Goal: Navigation & Orientation: Find specific page/section

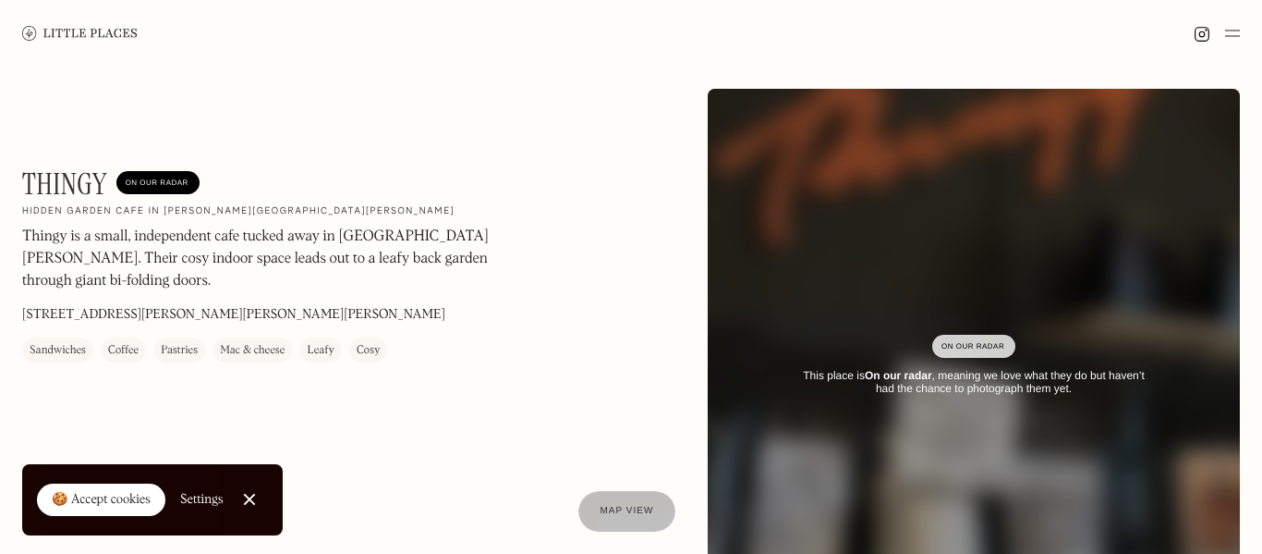
click at [78, 47] on link at bounding box center [80, 33] width 116 height 67
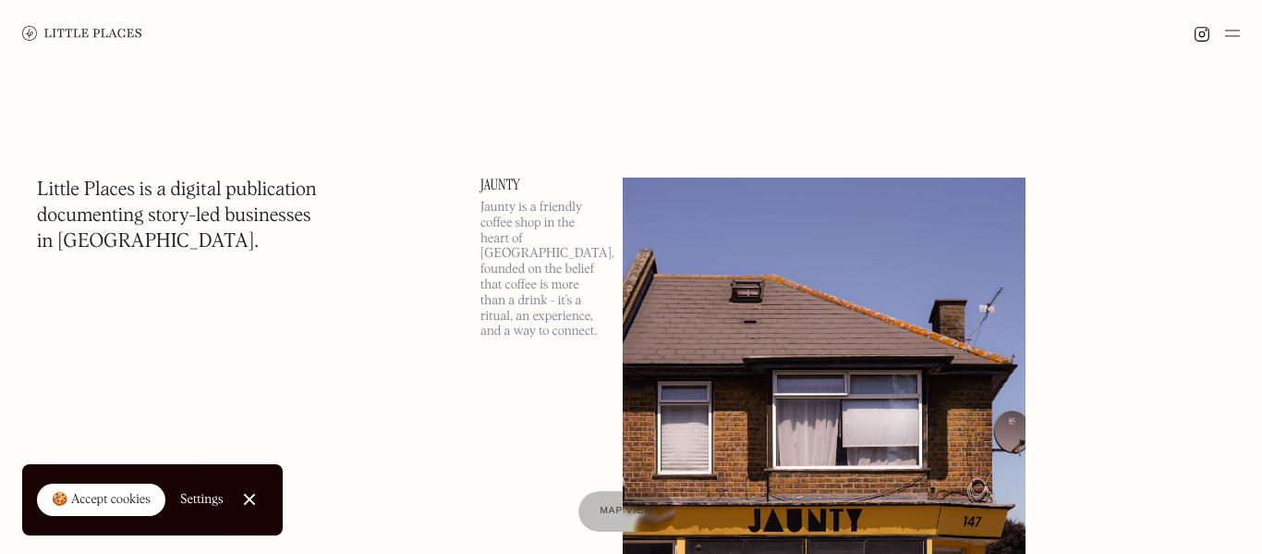
click at [1243, 33] on div at bounding box center [631, 33] width 1262 height 67
click at [1239, 37] on img at bounding box center [1232, 33] width 15 height 22
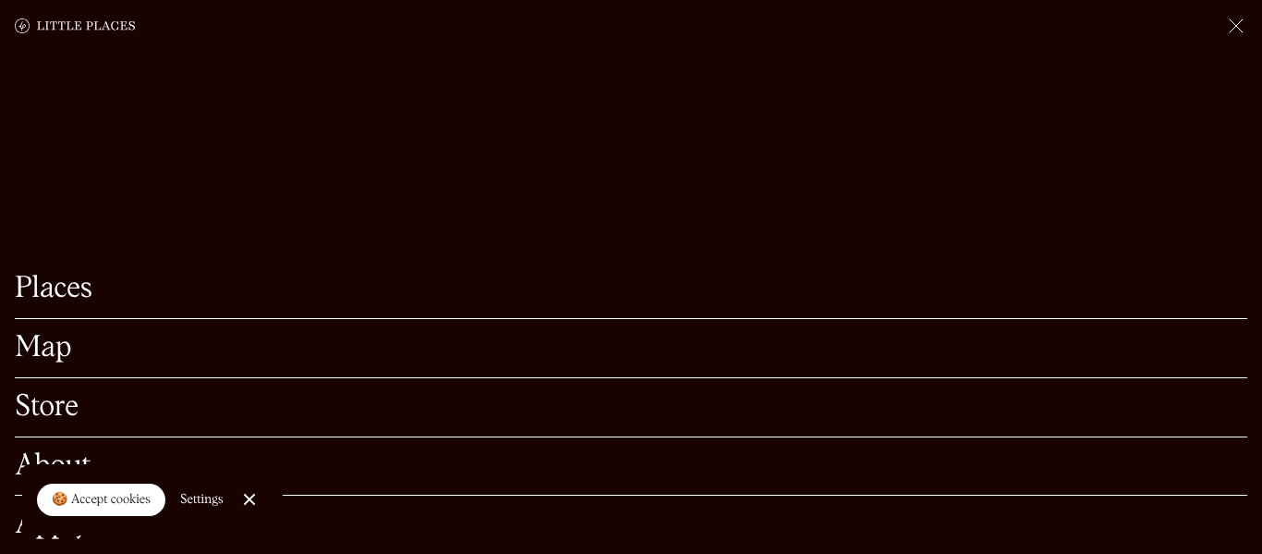
click at [29, 360] on link "Map" at bounding box center [631, 348] width 1233 height 29
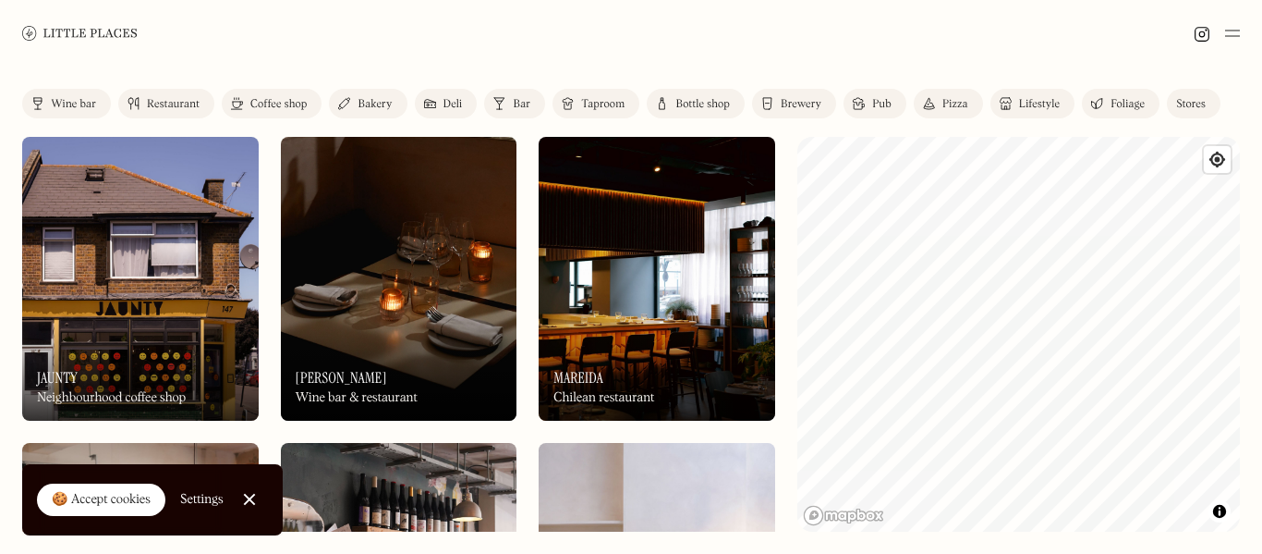
click at [355, 98] on link "Bakery" at bounding box center [368, 104] width 78 height 30
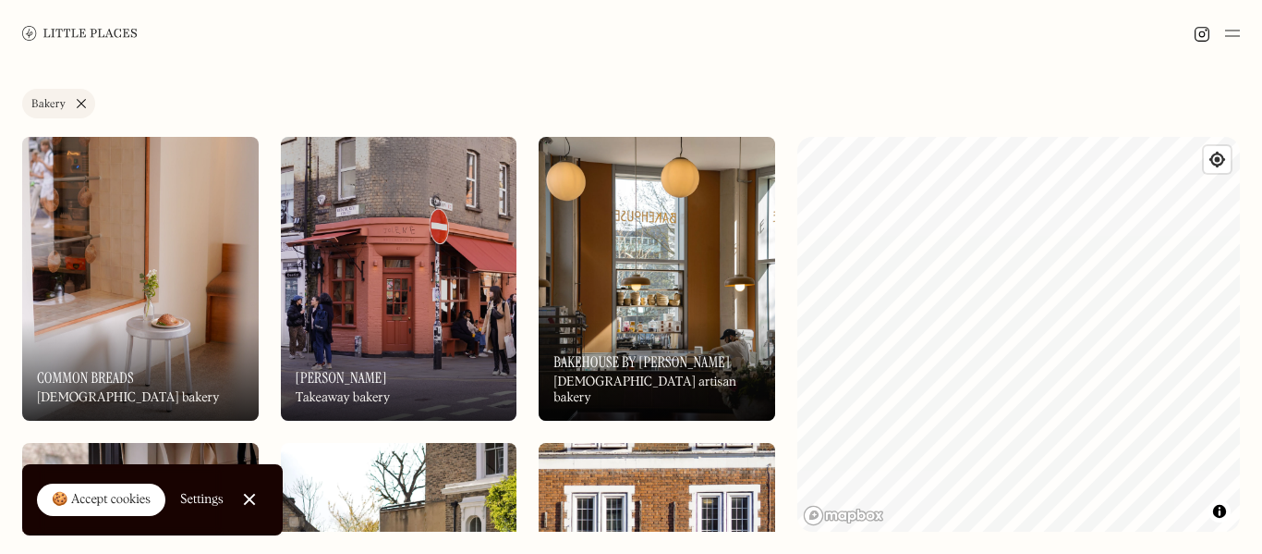
click at [599, 217] on img at bounding box center [657, 279] width 237 height 284
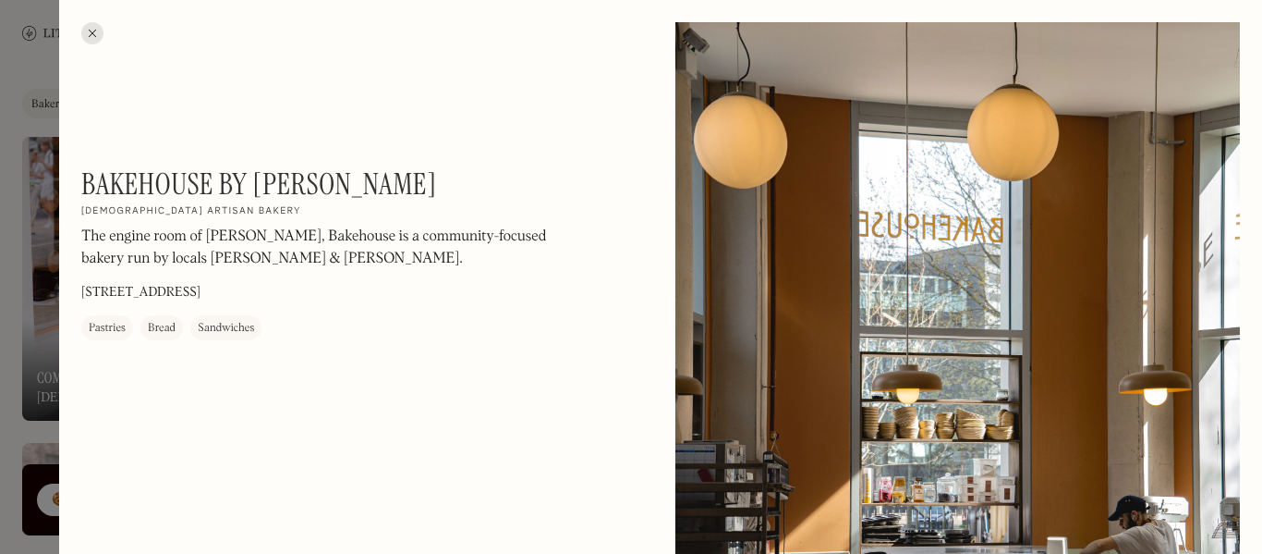
click at [94, 36] on div at bounding box center [92, 33] width 22 height 22
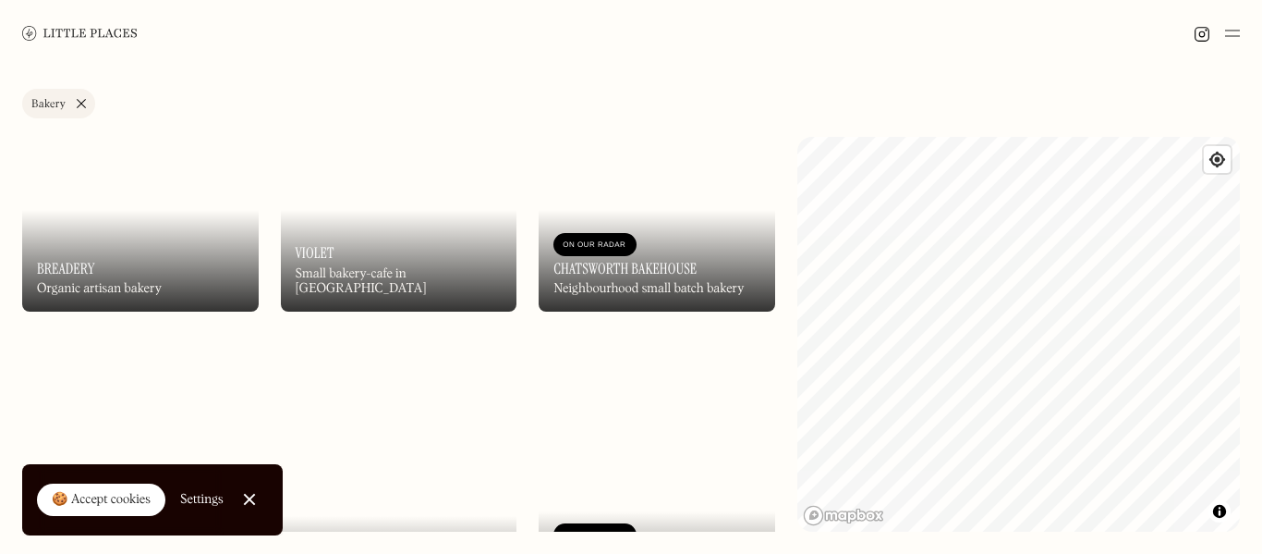
scroll to position [1636, 0]
